Goal: Communication & Community: Answer question/provide support

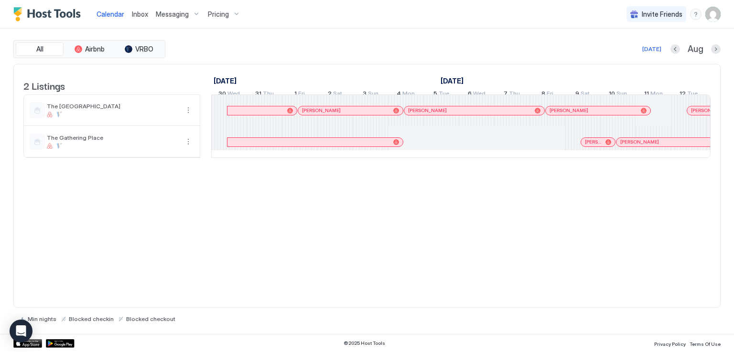
scroll to position [0, 531]
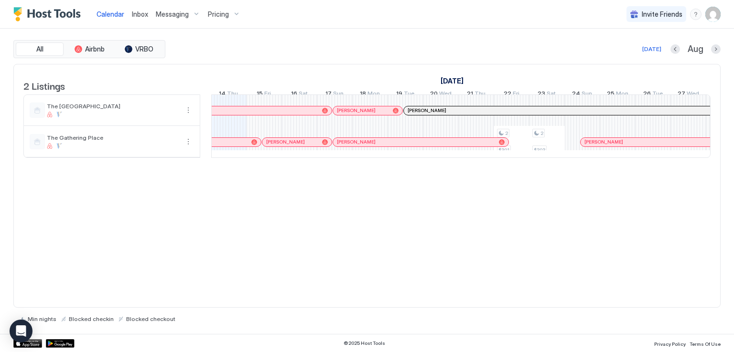
click at [313, 15] on div "Calendar Inbox Messaging Pricing Invite Friends RM" at bounding box center [367, 14] width 734 height 29
click at [135, 11] on span "Inbox" at bounding box center [140, 14] width 16 height 8
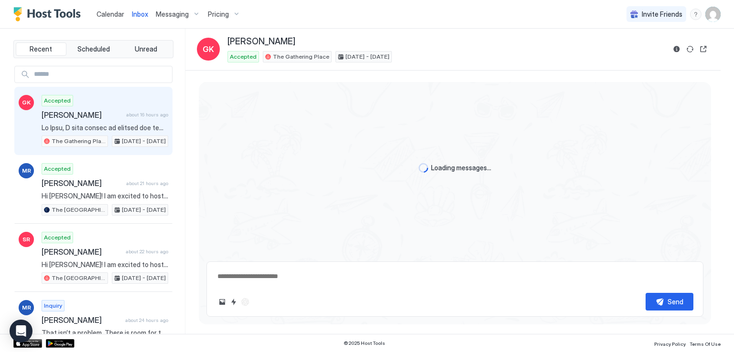
click at [319, 20] on div "Calendar Inbox Messaging Pricing Invite Friends RM" at bounding box center [367, 14] width 734 height 29
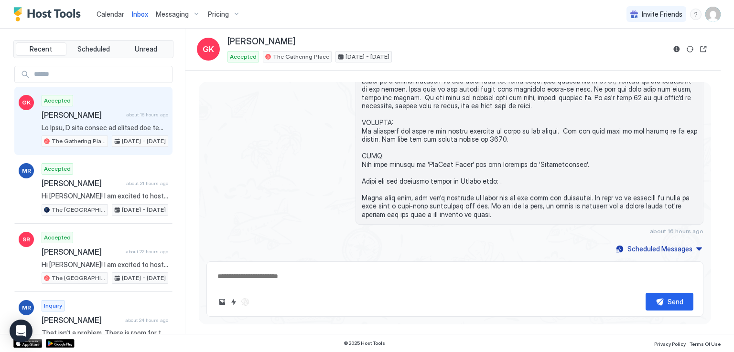
click at [76, 110] on span "[PERSON_NAME]" at bounding box center [82, 115] width 81 height 10
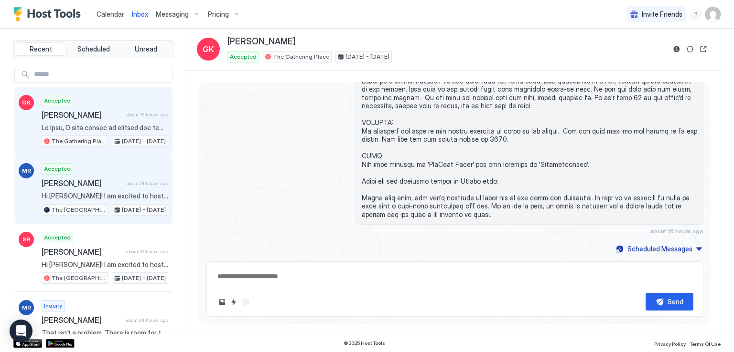
click at [90, 187] on div "Accepted [PERSON_NAME] about 21 hours ago Hi [PERSON_NAME]! I am excited to hos…" at bounding box center [105, 189] width 127 height 53
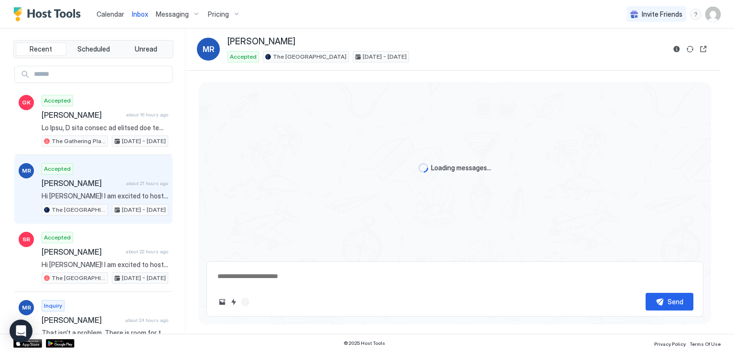
click at [447, 26] on div "Calendar Inbox Messaging Pricing Invite Friends RM" at bounding box center [367, 14] width 734 height 29
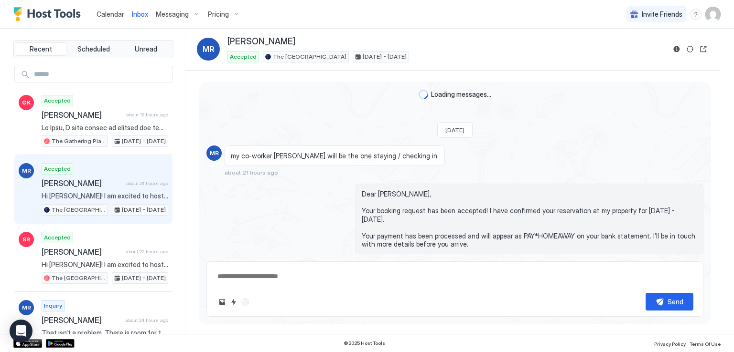
scroll to position [225, 0]
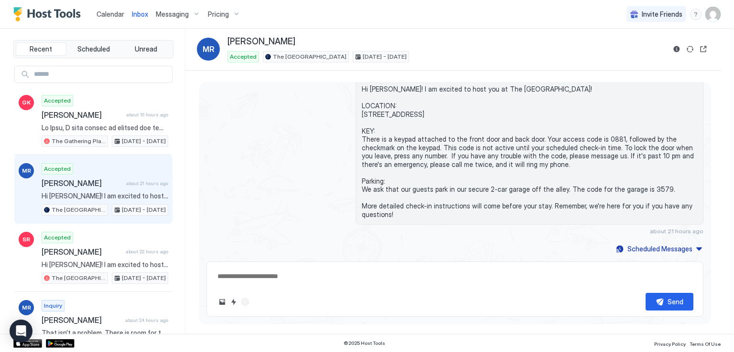
click at [446, 26] on div "Calendar Inbox Messaging Pricing Invite Friends RM" at bounding box center [367, 14] width 734 height 29
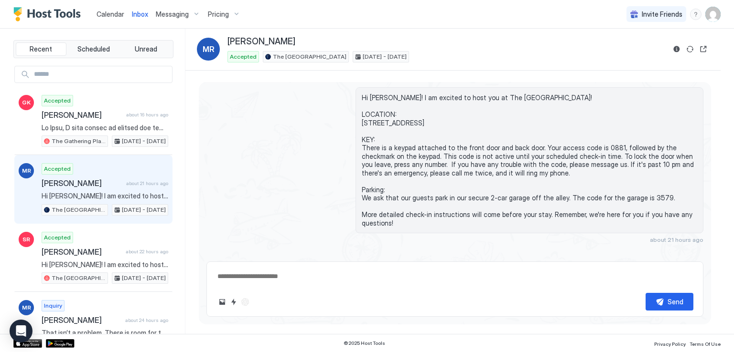
scroll to position [193, 0]
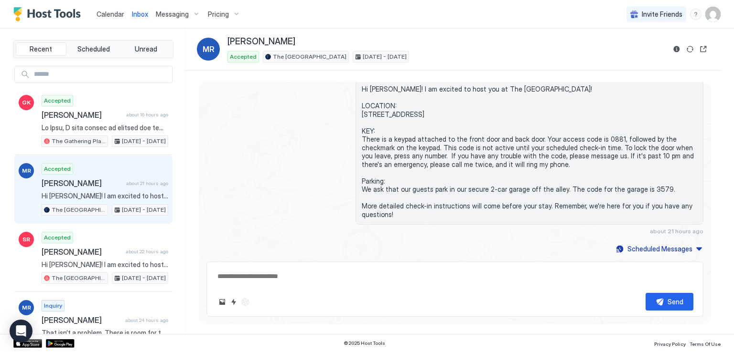
click at [398, 22] on div "Calendar Inbox Messaging Pricing Invite Friends RM" at bounding box center [367, 14] width 734 height 29
click at [272, 159] on div "Hi [PERSON_NAME]! I am excited to host you at The [GEOGRAPHIC_DATA]! LOCATION: …" at bounding box center [454, 157] width 497 height 156
click at [350, 17] on div "Calendar Inbox Messaging Pricing Invite Friends RM" at bounding box center [367, 14] width 734 height 29
click at [299, 31] on div "Inbox MR [PERSON_NAME] Accepted The Airplane Art House [DATE] - [DATE]" at bounding box center [452, 50] width 535 height 42
click at [0, 8] on div "Calendar Inbox Messaging Pricing Invite Friends RM" at bounding box center [367, 14] width 734 height 29
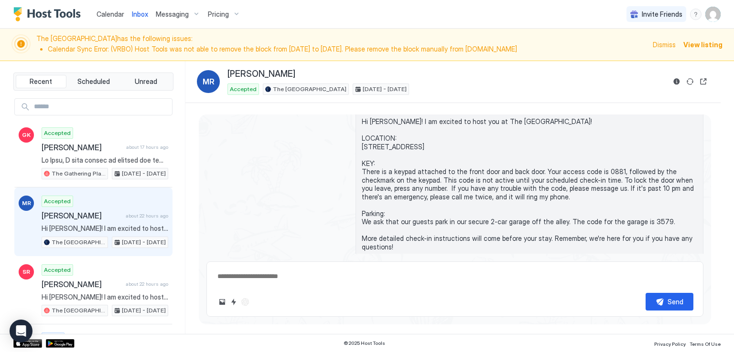
type textarea "*"
